Goal: Task Accomplishment & Management: Manage account settings

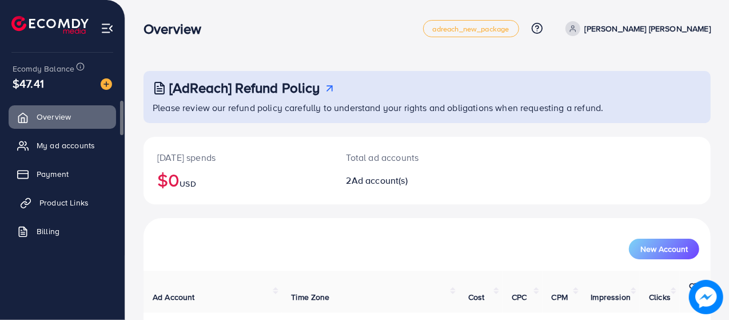
click at [36, 203] on link "Product Links" at bounding box center [62, 202] width 107 height 23
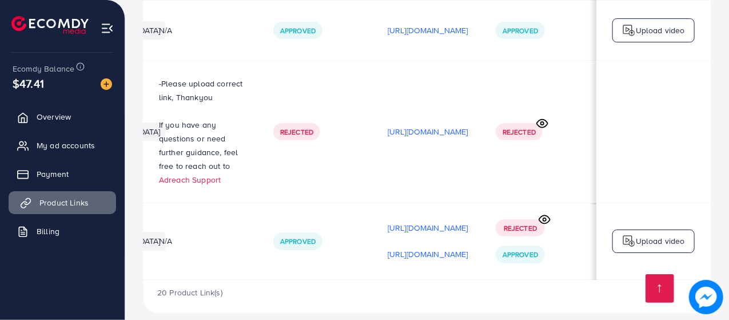
scroll to position [0, 338]
click at [388, 247] on p "[URL][DOMAIN_NAME]" at bounding box center [428, 254] width 81 height 14
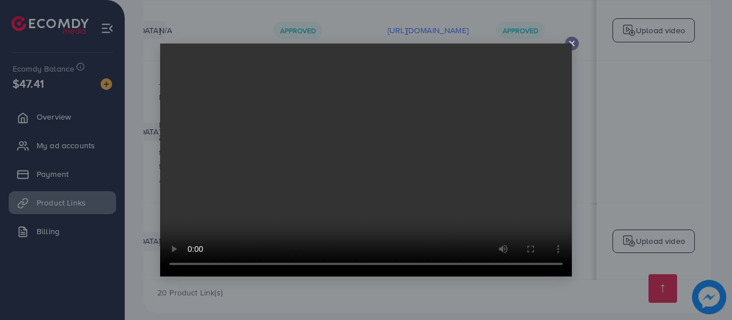
click at [584, 47] on div at bounding box center [366, 160] width 732 height 320
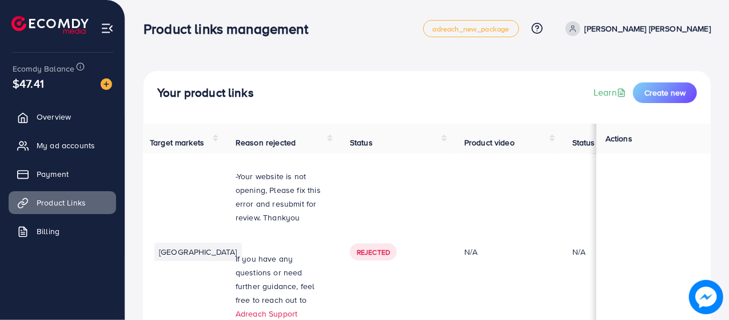
scroll to position [0, 0]
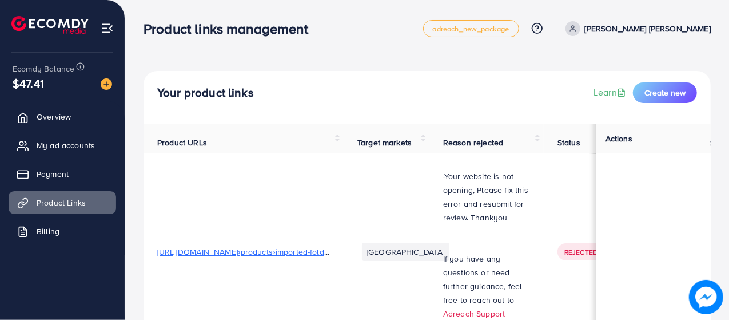
click at [301, 284] on td "[URL][DOMAIN_NAME]›products›imported-folding-traveling-steam-iron" at bounding box center [243, 251] width 200 height 197
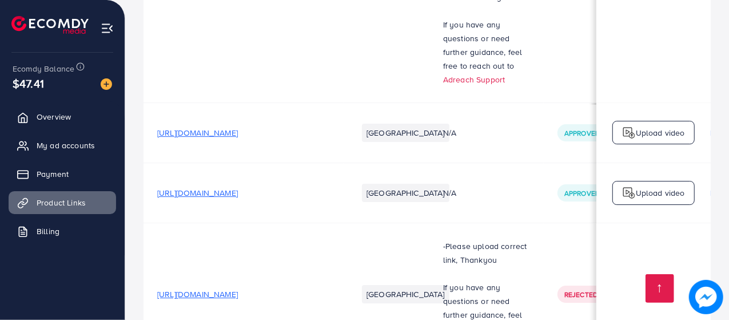
scroll to position [2110, 0]
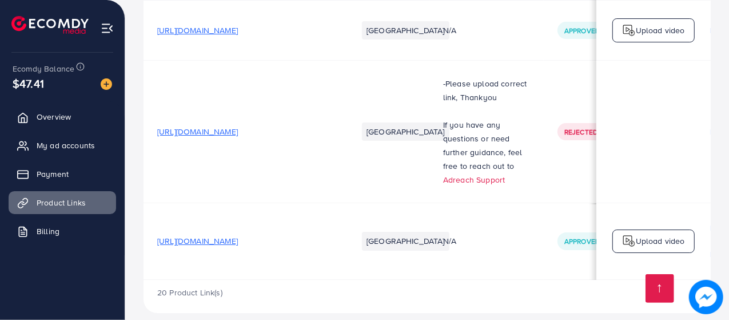
click at [206, 235] on span "[URL][DOMAIN_NAME]" at bounding box center [197, 240] width 81 height 11
click at [74, 146] on span "My ad accounts" at bounding box center [68, 144] width 58 height 11
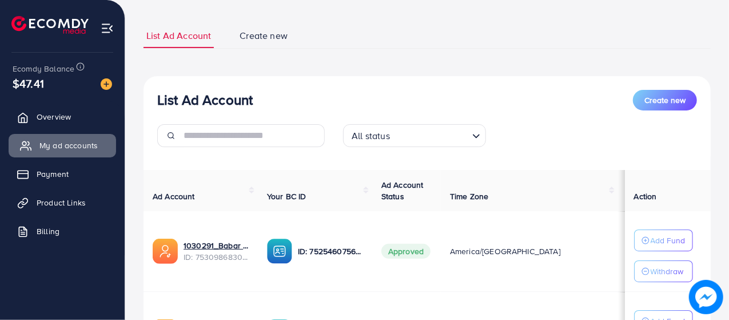
scroll to position [97, 0]
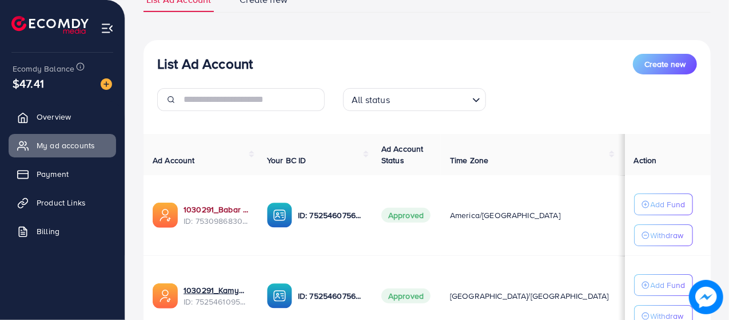
click at [216, 211] on link "1030291_Babar Imports_1753444527335" at bounding box center [215, 208] width 65 height 11
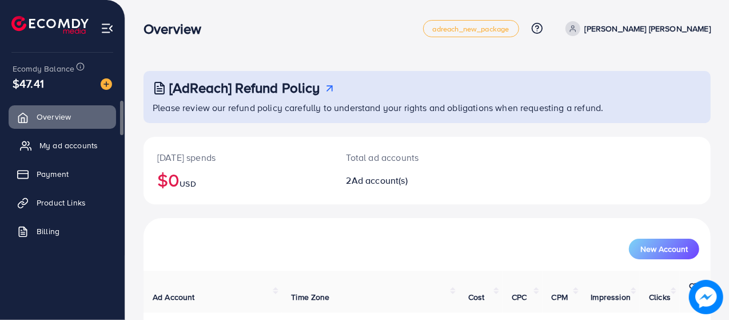
click at [74, 147] on span "My ad accounts" at bounding box center [68, 144] width 58 height 11
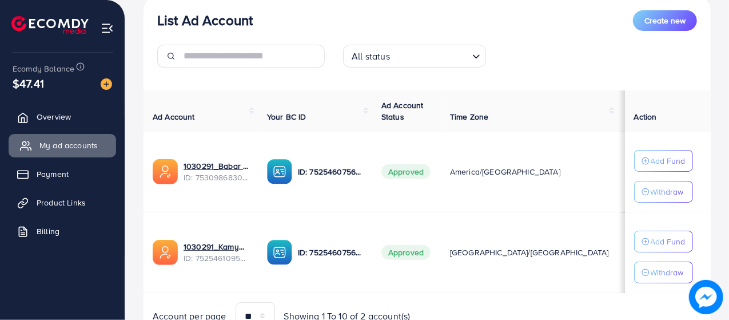
scroll to position [146, 0]
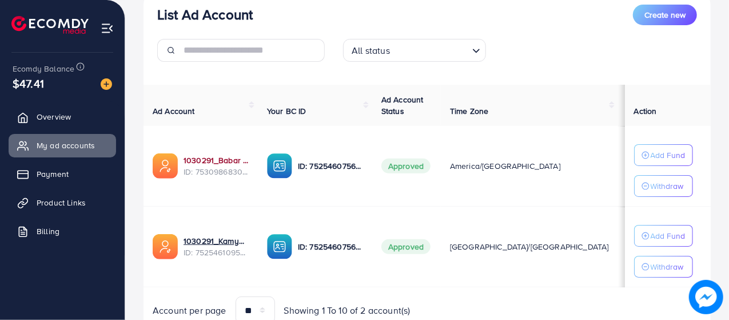
click at [227, 159] on link "1030291_Babar Imports_1753444527335" at bounding box center [215, 159] width 65 height 11
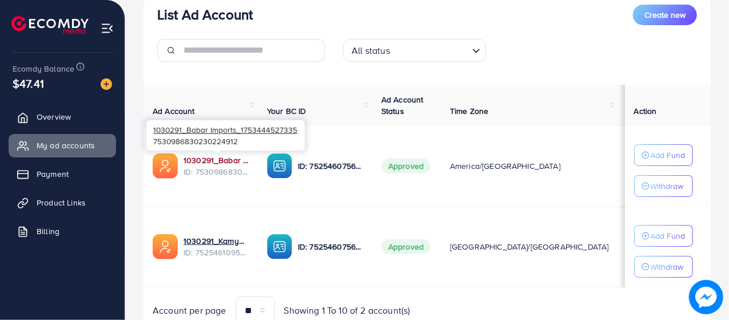
click at [235, 162] on link "1030291_Babar Imports_1753444527335" at bounding box center [215, 159] width 65 height 11
click at [211, 157] on link "1030291_Babar Imports_1753444527335" at bounding box center [215, 159] width 65 height 11
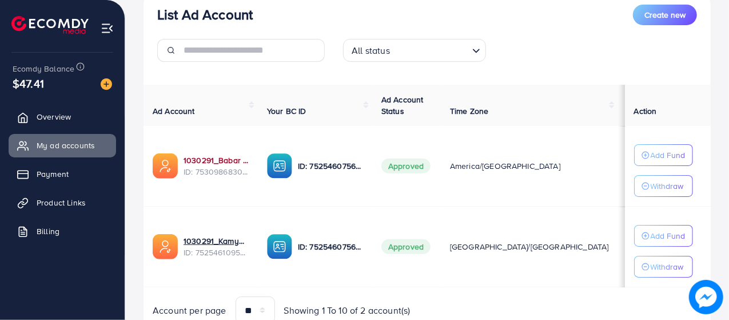
click at [192, 162] on link "1030291_Babar Imports_1753444527335" at bounding box center [215, 159] width 65 height 11
click at [208, 162] on link "1030291_Babar Imports_1753444527335" at bounding box center [215, 159] width 65 height 11
click at [199, 162] on link "1030291_Babar Imports_1753444527335" at bounding box center [215, 159] width 65 height 11
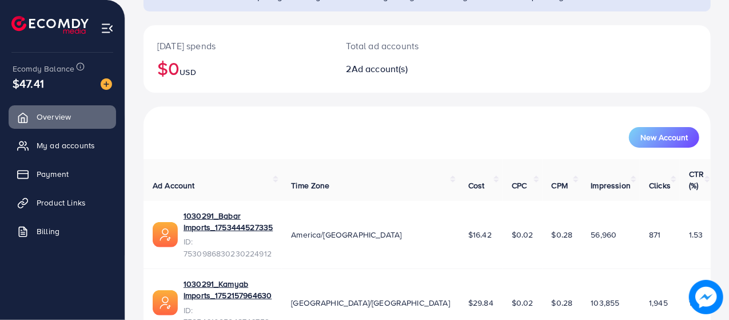
scroll to position [112, 0]
click at [59, 153] on link "My ad accounts" at bounding box center [62, 145] width 107 height 23
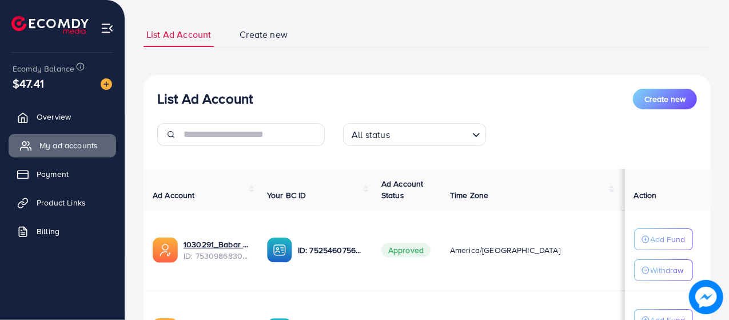
scroll to position [63, 0]
click at [198, 238] on link "1030291_Babar Imports_1753444527335" at bounding box center [215, 243] width 65 height 11
